Goal: Check status: Check status

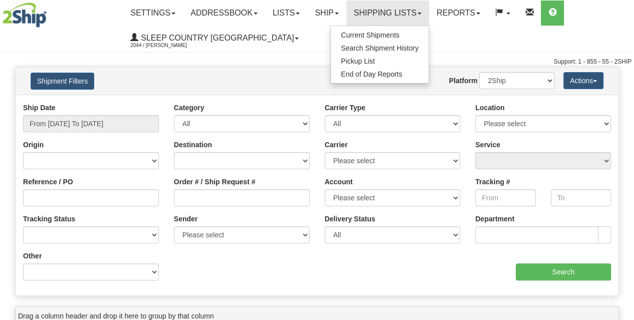
click at [379, 52] on link "Search Shipment History" at bounding box center [380, 48] width 98 height 13
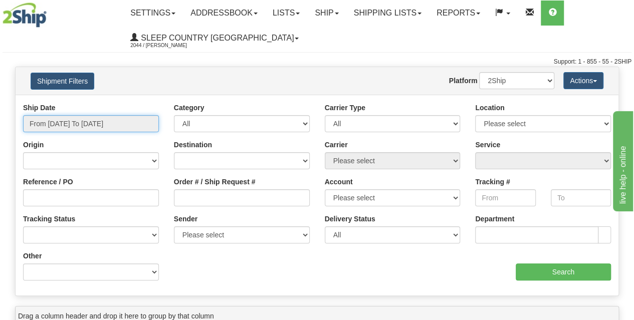
click at [74, 123] on input "From [DATE] To [DATE]" at bounding box center [91, 123] width 136 height 17
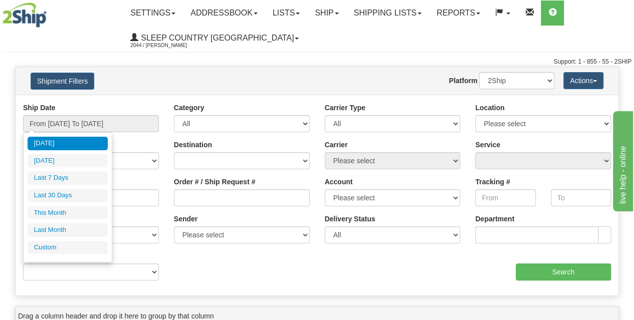
drag, startPoint x: 62, startPoint y: 193, endPoint x: 71, endPoint y: 192, distance: 9.6
click at [62, 193] on li "Last 30 Days" at bounding box center [68, 196] width 80 height 14
type input "From [DATE] To [DATE]"
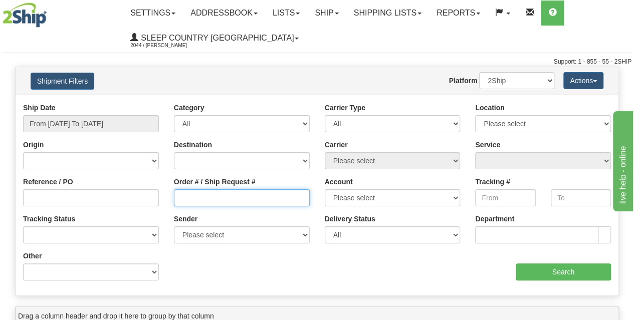
click at [212, 203] on input "Order # / Ship Request #" at bounding box center [242, 197] width 136 height 17
paste input "9000I041467"
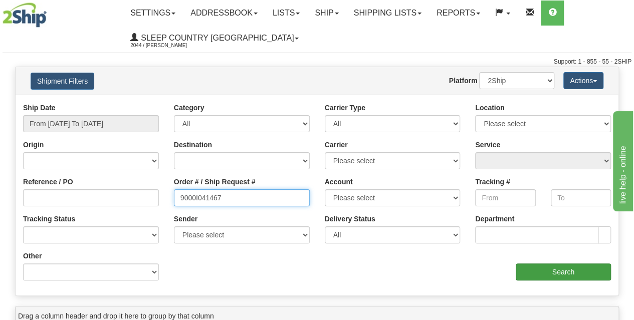
type input "9000I041467"
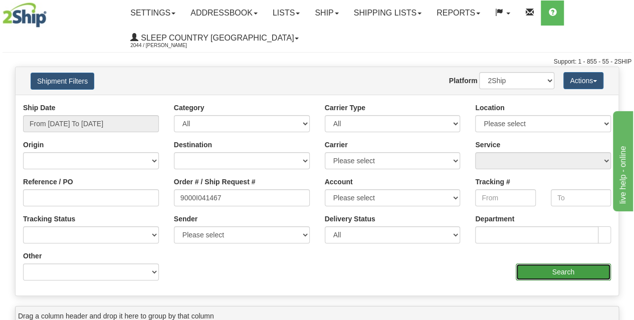
click at [537, 273] on input "Search" at bounding box center [563, 272] width 96 height 17
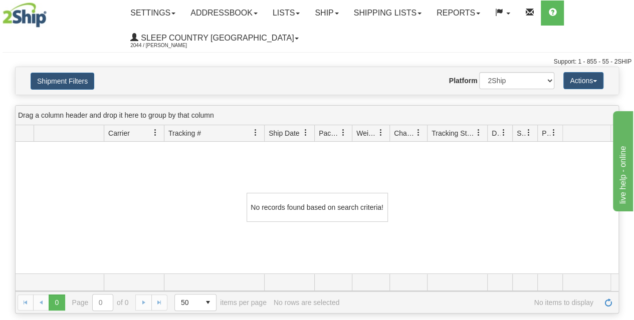
click at [219, 81] on div "Website Agent Nothing selected Client User Platform 2Ship Imported" at bounding box center [341, 80] width 441 height 17
